Goal: Transaction & Acquisition: Purchase product/service

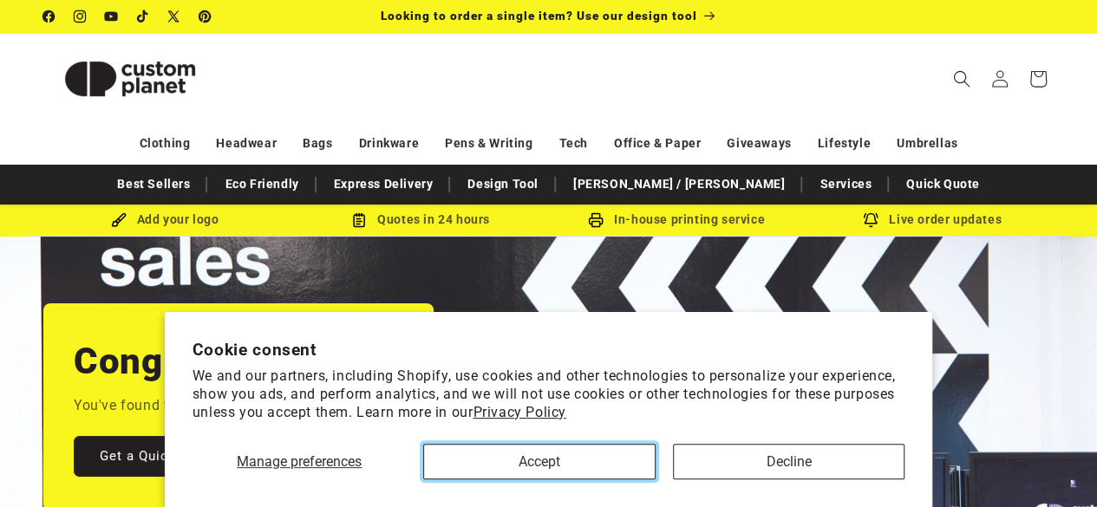
click at [591, 457] on button "Accept" at bounding box center [539, 462] width 232 height 36
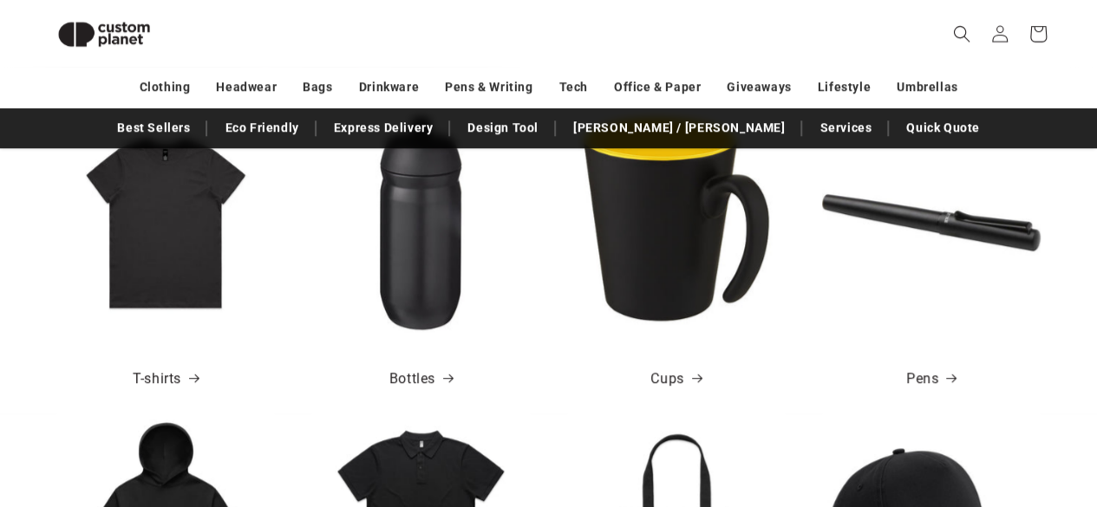
scroll to position [500, 0]
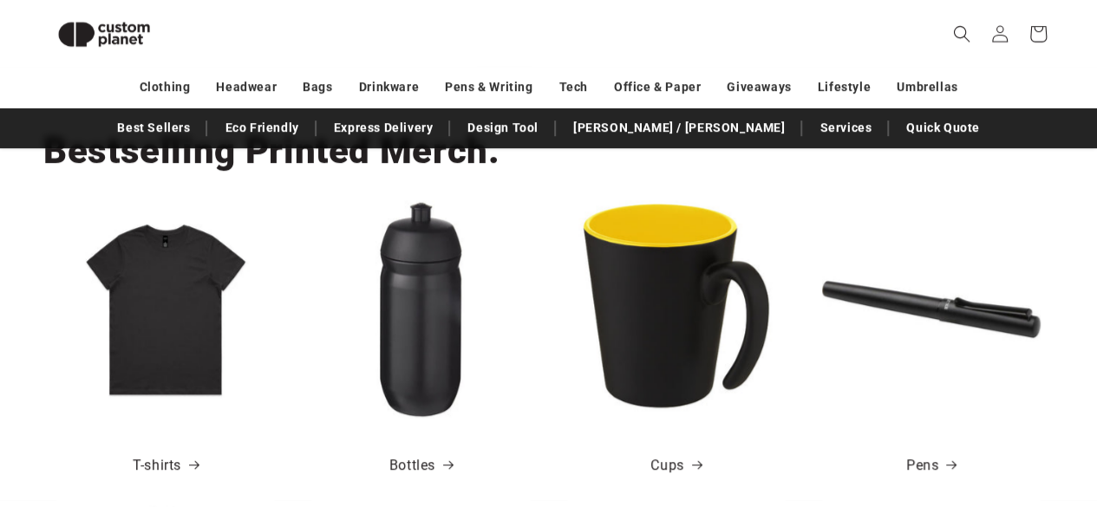
click at [689, 311] on img at bounding box center [676, 309] width 219 height 219
click at [682, 467] on link "Cups" at bounding box center [675, 466] width 50 height 25
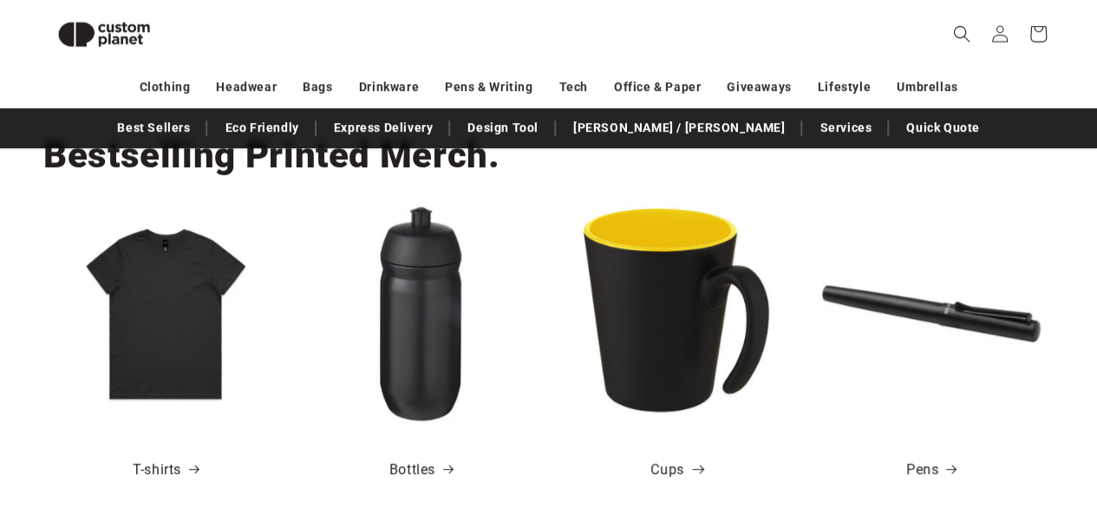
scroll to position [0, 969]
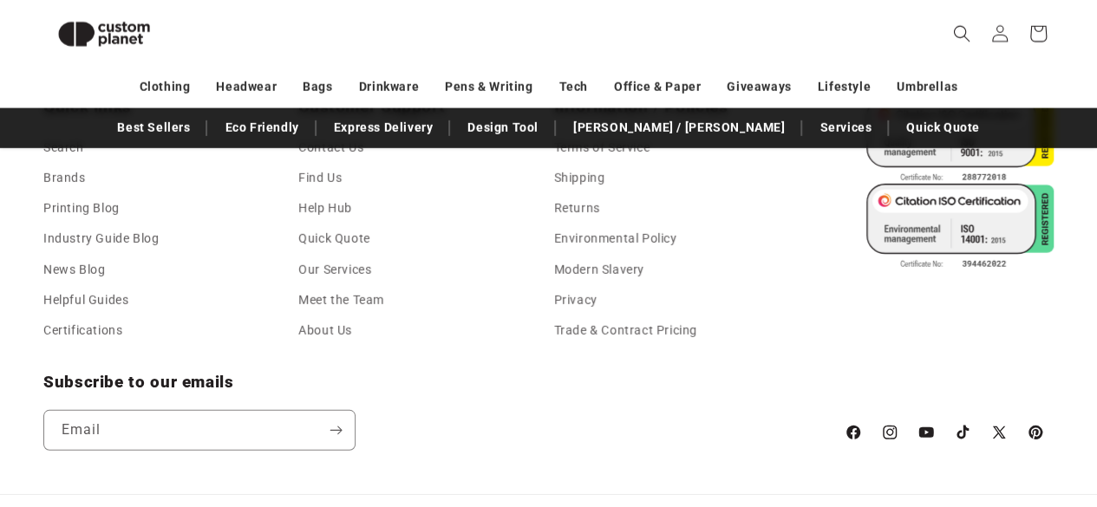
scroll to position [2444, 0]
